Goal: Communication & Community: Answer question/provide support

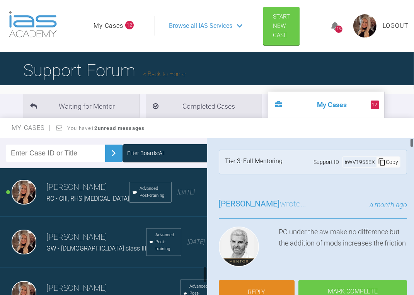
scroll to position [772, 0]
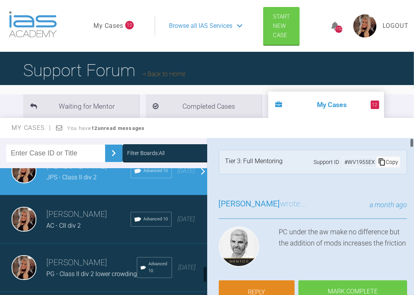
click at [242, 202] on span "[PERSON_NAME]" at bounding box center [249, 203] width 61 height 9
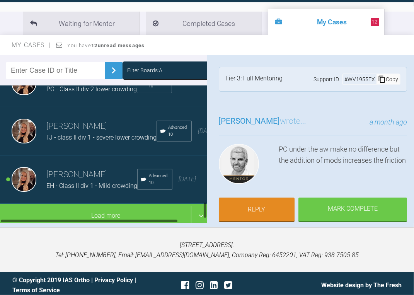
scroll to position [86, 0]
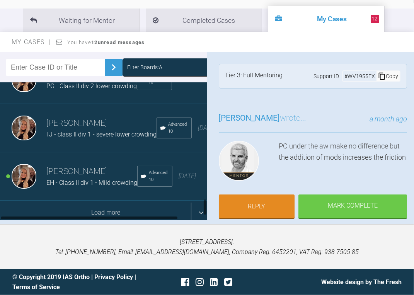
click at [103, 202] on div "Load more" at bounding box center [106, 212] width 212 height 24
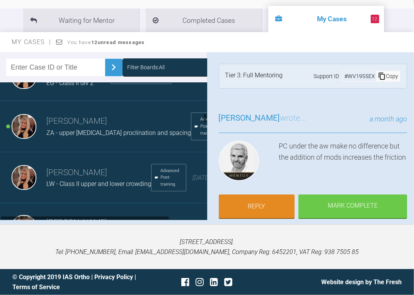
scroll to position [484, 0]
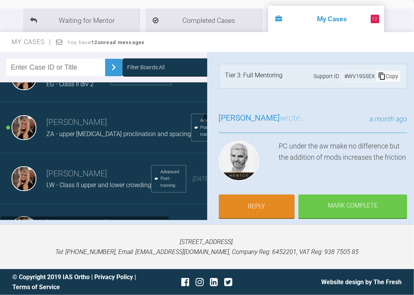
click at [90, 180] on h3 "[PERSON_NAME]" at bounding box center [98, 173] width 105 height 13
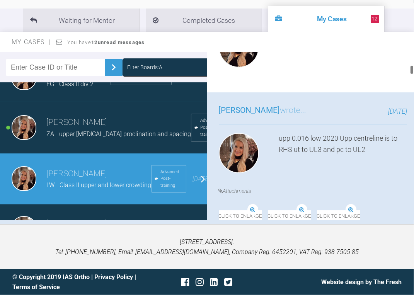
scroll to position [309, 0]
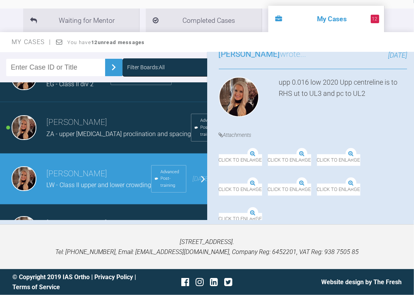
click at [219, 154] on img at bounding box center [219, 154] width 0 height 0
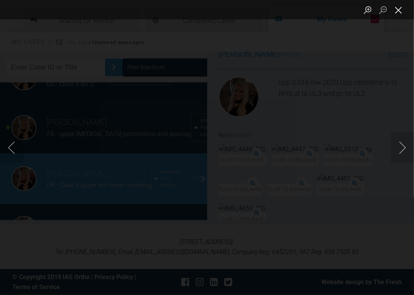
click at [398, 13] on button "Close lightbox" at bounding box center [397, 10] width 15 height 14
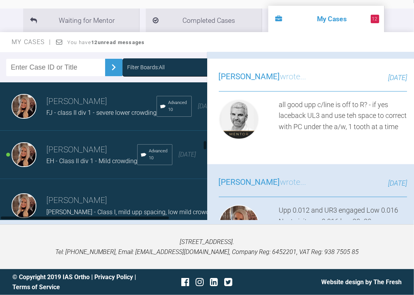
scroll to position [927, 0]
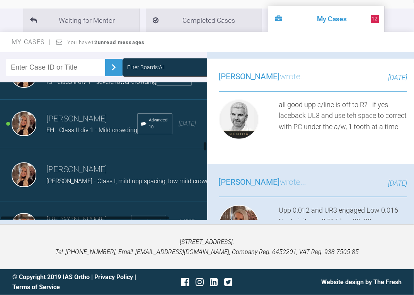
click at [100, 100] on div "[PERSON_NAME] FJ - class II div 1 - severe lower crowding Advanced 10 [DATE]" at bounding box center [106, 75] width 212 height 48
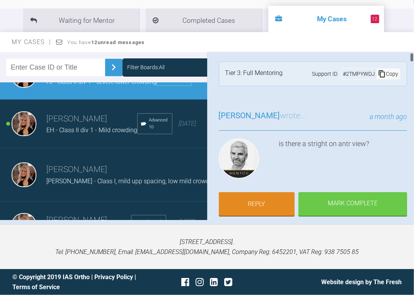
scroll to position [0, 0]
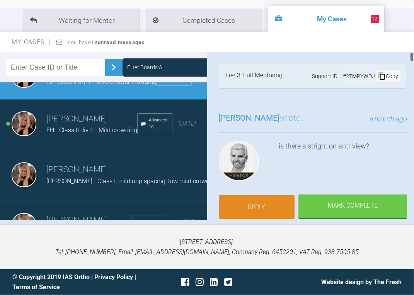
click at [276, 197] on link "Reply" at bounding box center [257, 207] width 76 height 24
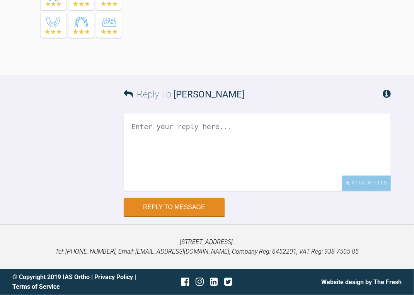
scroll to position [5931, 0]
click at [268, 130] on textarea at bounding box center [257, 152] width 267 height 77
type textarea "That is the straight on ant view"
click at [190, 208] on button "Reply to Message" at bounding box center [174, 207] width 101 height 19
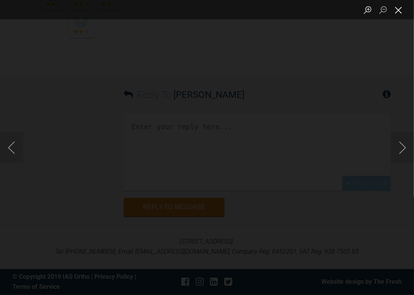
click at [395, 9] on button "Close lightbox" at bounding box center [397, 10] width 15 height 14
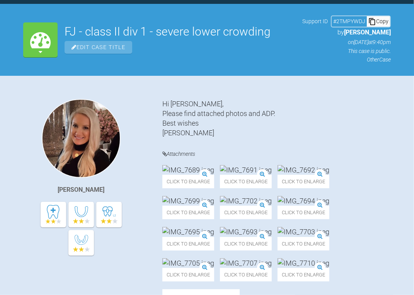
scroll to position [0, 0]
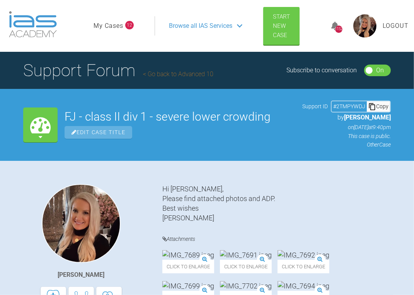
click at [120, 26] on link "My Cases" at bounding box center [108, 26] width 30 height 10
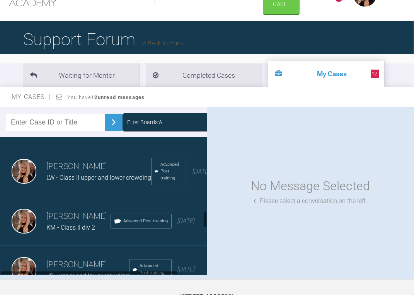
scroll to position [587, 0]
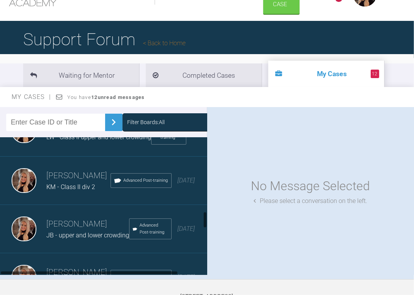
click at [84, 157] on div "[PERSON_NAME] LW - Class II upper and lower crowding Advanced Post-training [DA…" at bounding box center [106, 130] width 212 height 51
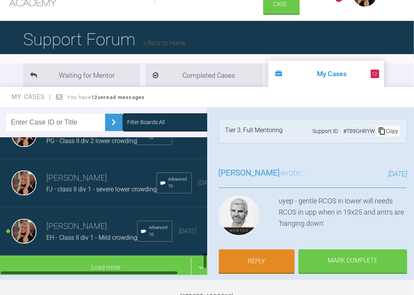
scroll to position [917, 0]
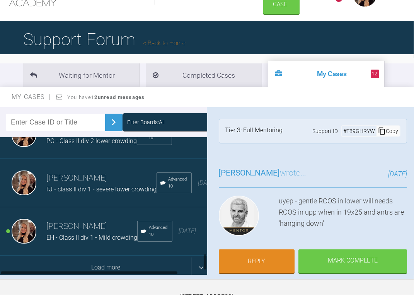
click at [111, 259] on div "Load more" at bounding box center [106, 267] width 212 height 24
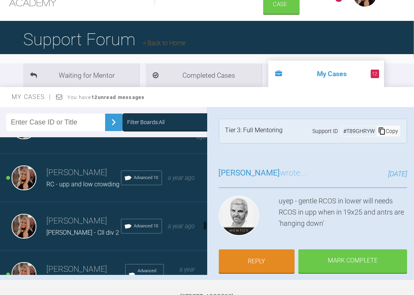
scroll to position [1226, 0]
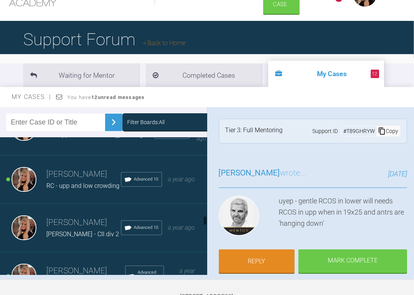
click at [81, 155] on div "[PERSON_NAME] LB - upp and low crowding, missing LL6 Advanced 10 a year ago" at bounding box center [106, 128] width 212 height 53
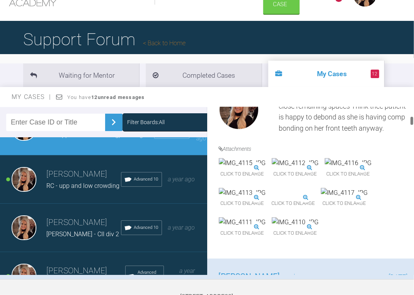
scroll to position [247, 0]
